Goal: Contribute content

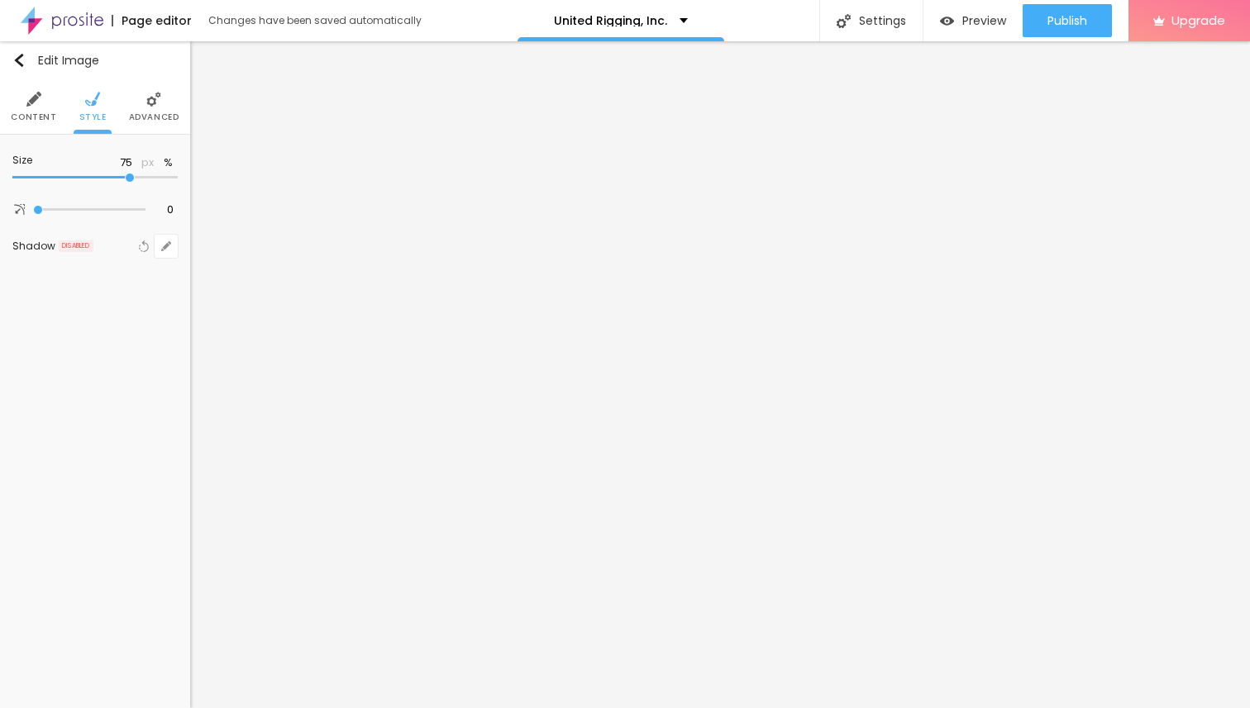
click at [34, 21] on img at bounding box center [62, 20] width 83 height 41
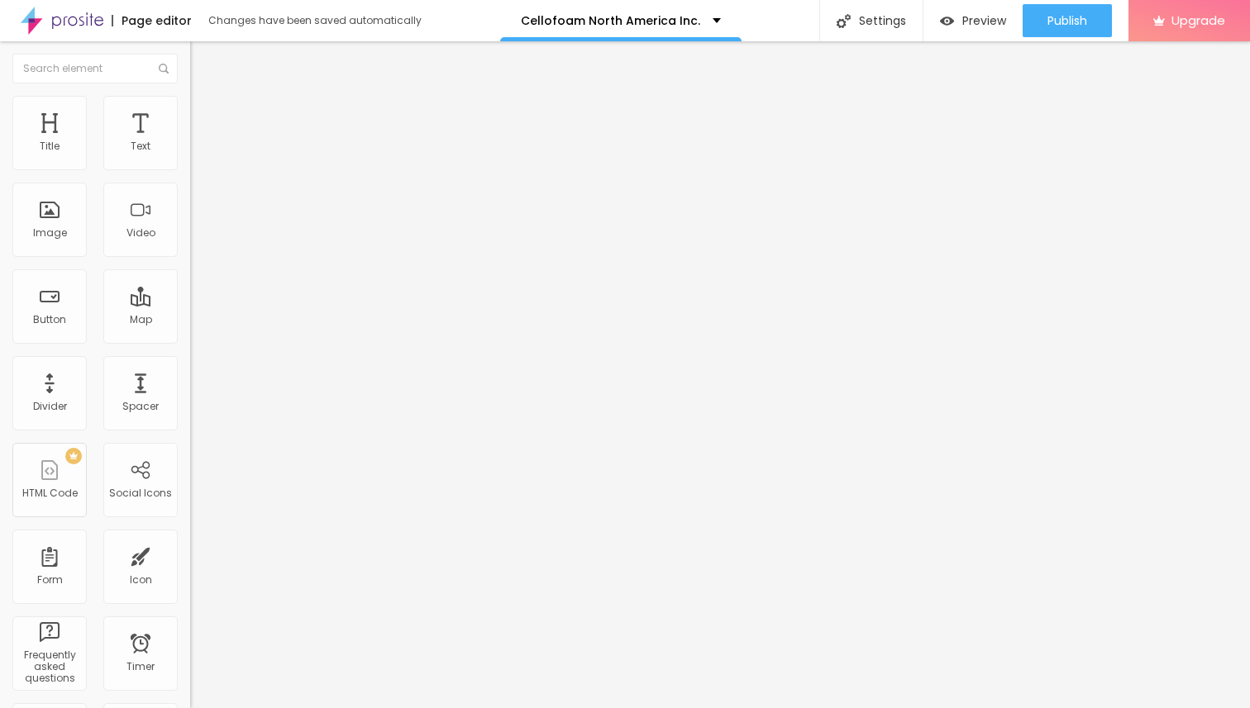
click at [190, 142] on span "Add image" at bounding box center [224, 135] width 68 height 14
click at [190, 339] on input "https://" at bounding box center [289, 330] width 198 height 17
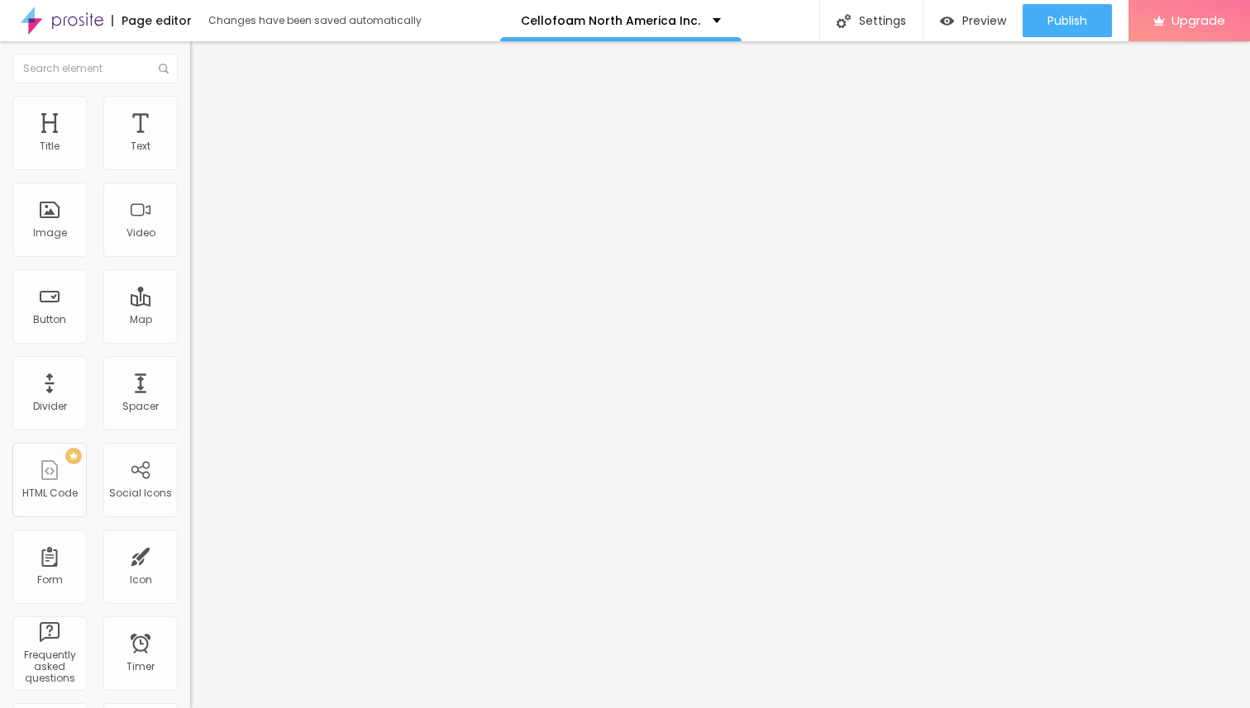
paste input "[DOMAIN_NAME][URL]"
type input "[URL][DOMAIN_NAME]"
click at [190, 107] on li "Style" at bounding box center [285, 104] width 190 height 17
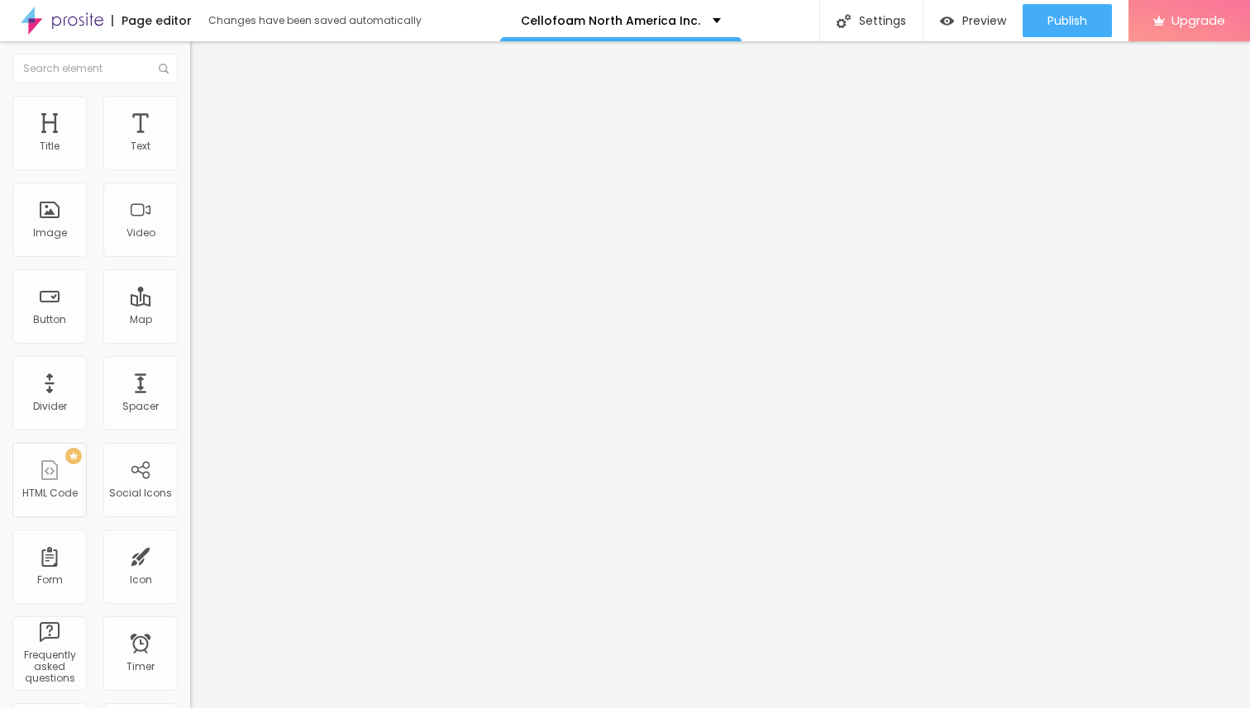
type input "70"
click at [190, 169] on input "range" at bounding box center [243, 162] width 107 height 13
type input "75"
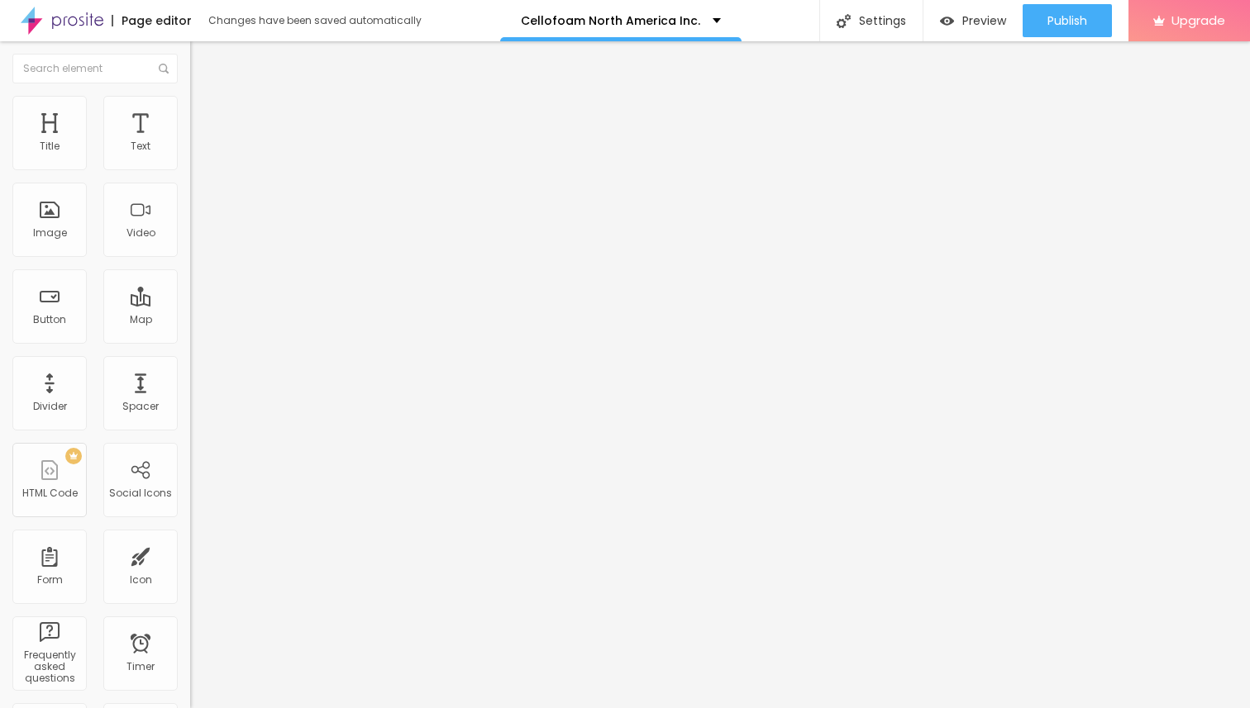
click at [190, 169] on input "range" at bounding box center [243, 162] width 107 height 13
type input "80"
click at [190, 169] on input "range" at bounding box center [243, 162] width 107 height 13
click at [190, 94] on img at bounding box center [197, 86] width 15 height 15
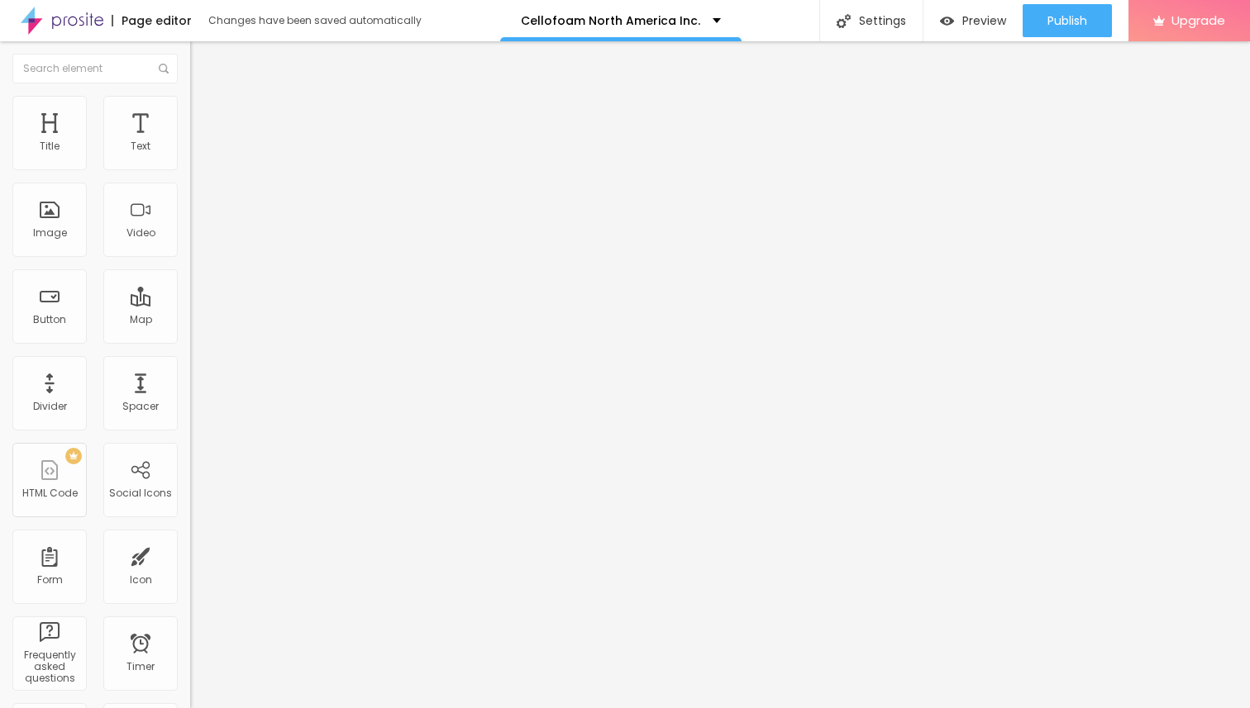
click at [190, 100] on img at bounding box center [197, 103] width 15 height 15
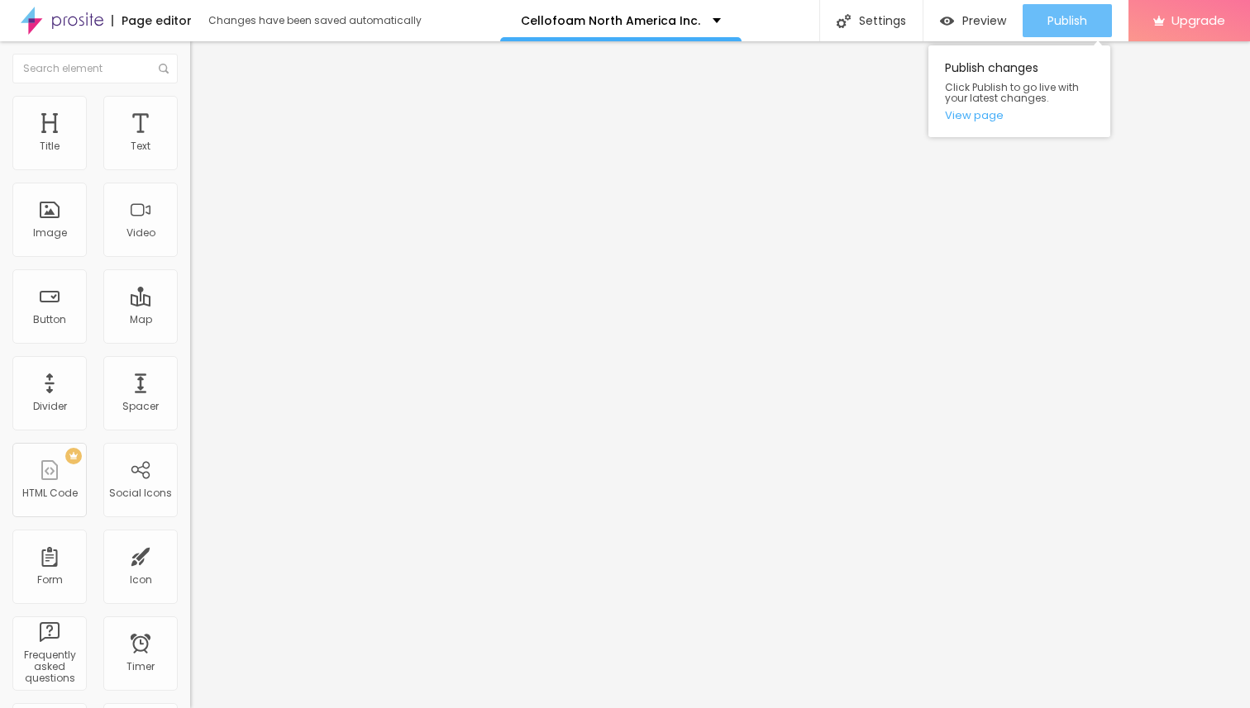
click at [1064, 24] on span "Publish" at bounding box center [1067, 20] width 40 height 13
